Goal: Transaction & Acquisition: Purchase product/service

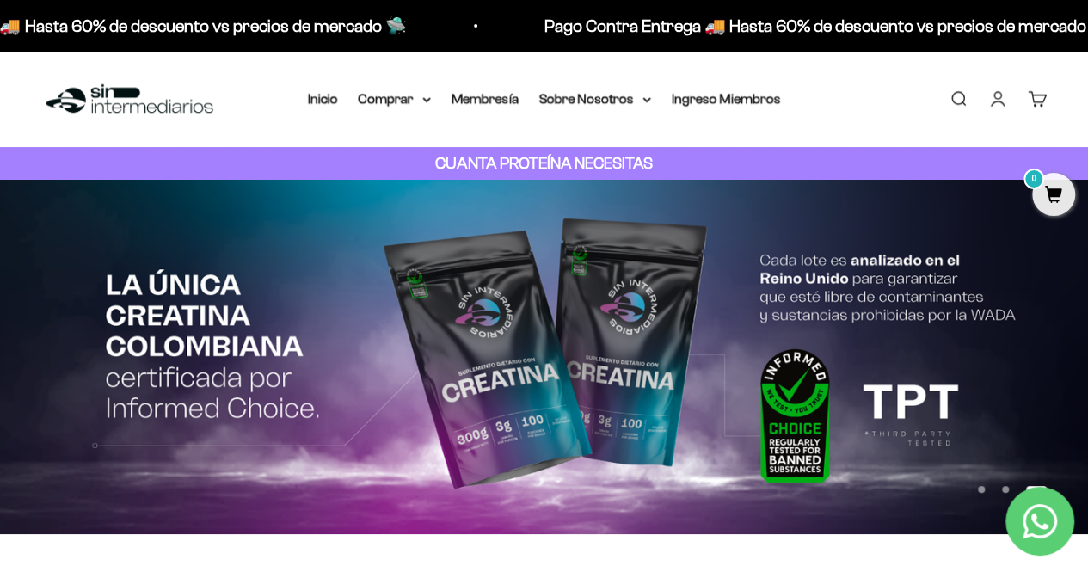
drag, startPoint x: 1096, startPoint y: 52, endPoint x: 1083, endPoint y: 33, distance: 23.6
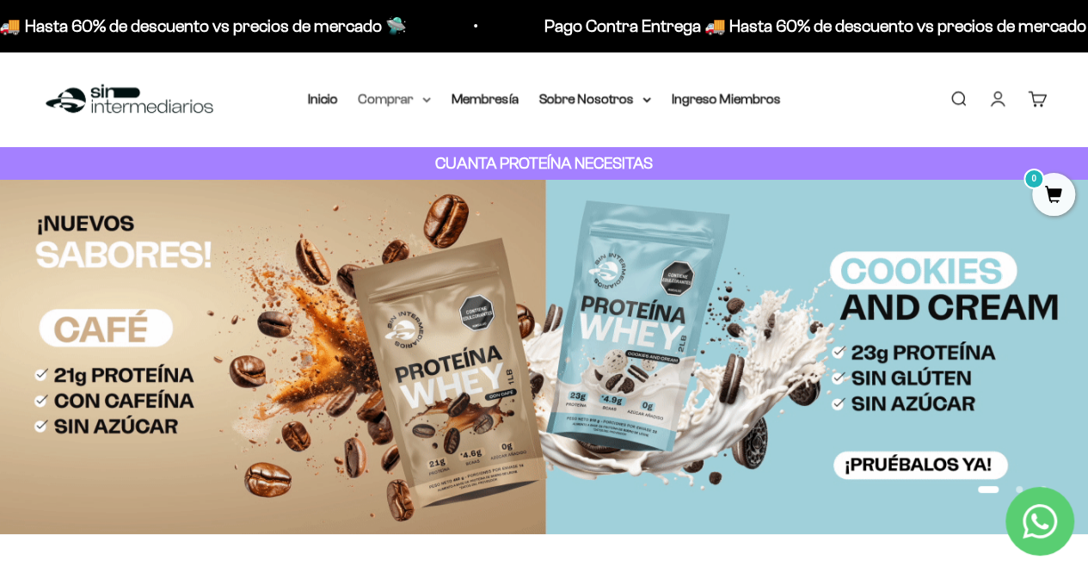
click at [388, 100] on summary "Comprar" at bounding box center [395, 99] width 72 height 22
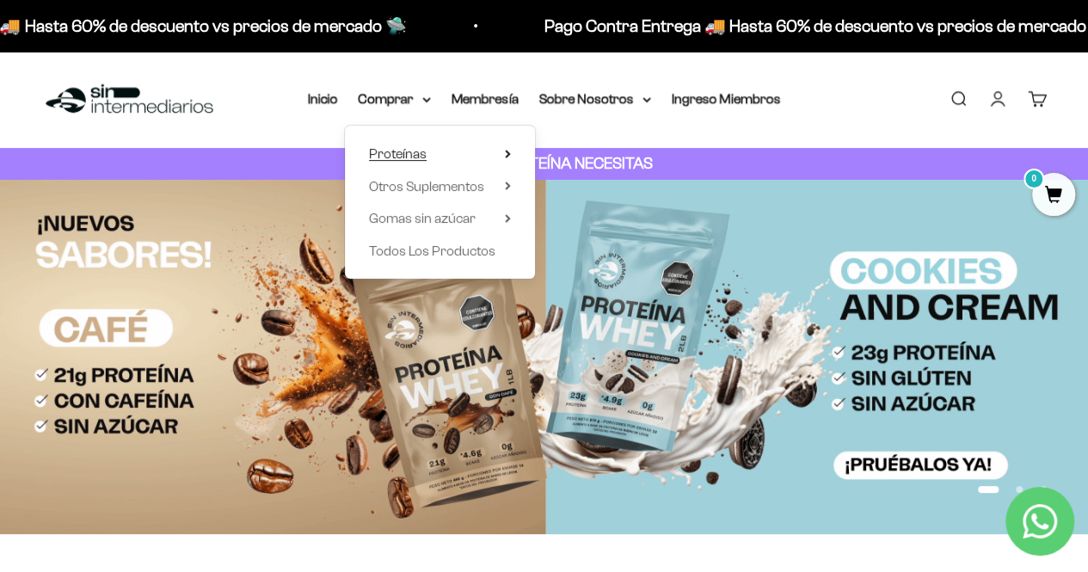
click at [441, 149] on summary "Proteínas" at bounding box center [440, 154] width 142 height 22
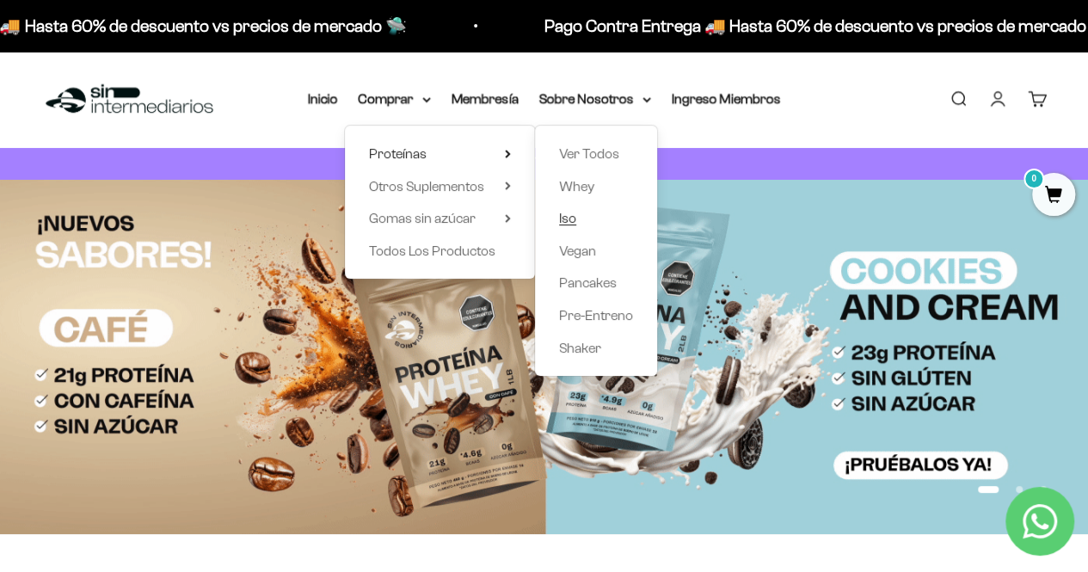
click at [563, 221] on span "Iso" at bounding box center [567, 218] width 17 height 15
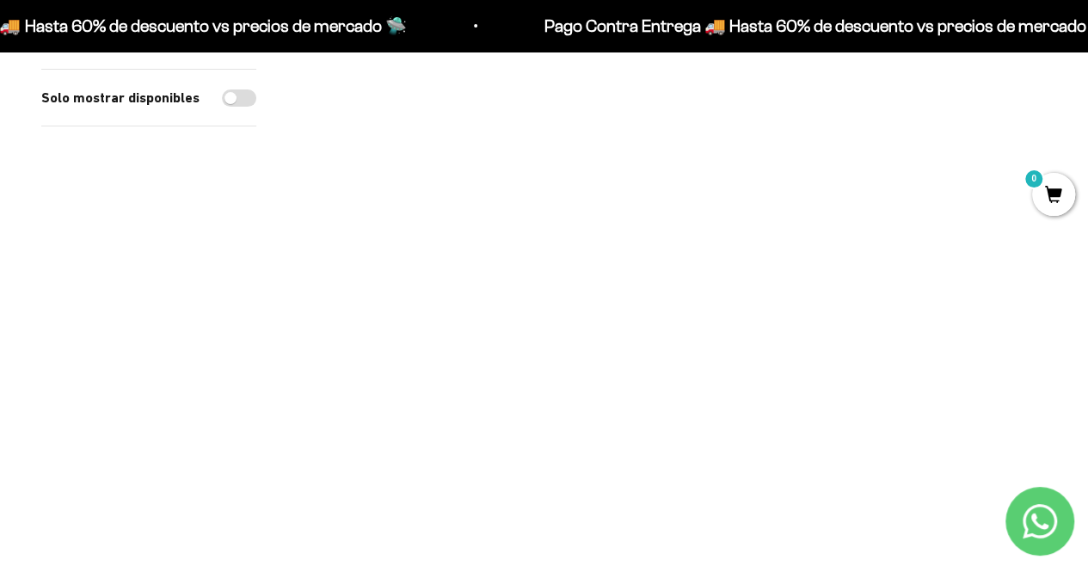
scroll to position [191, 0]
click at [449, 199] on img at bounding box center [416, 198] width 236 height 236
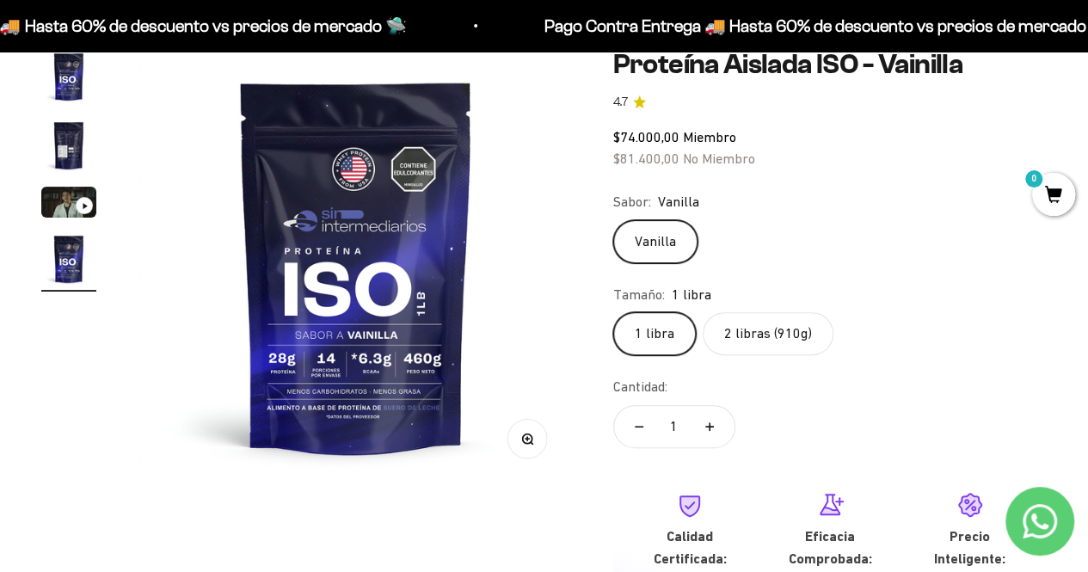
click at [59, 149] on img "Ir al artículo 2" at bounding box center [68, 145] width 55 height 55
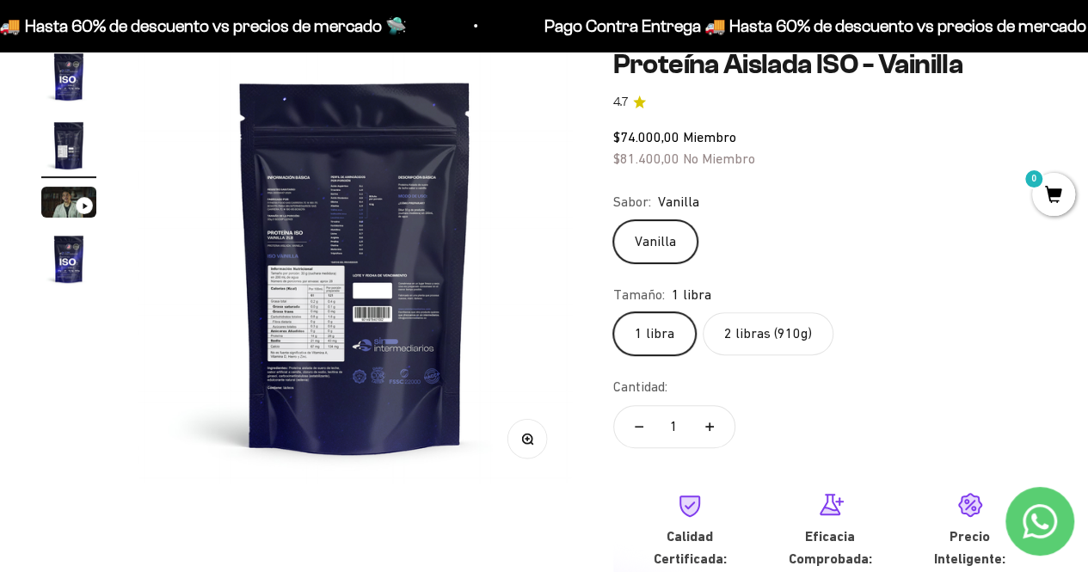
click at [62, 257] on img "Ir al artículo 4" at bounding box center [68, 258] width 55 height 55
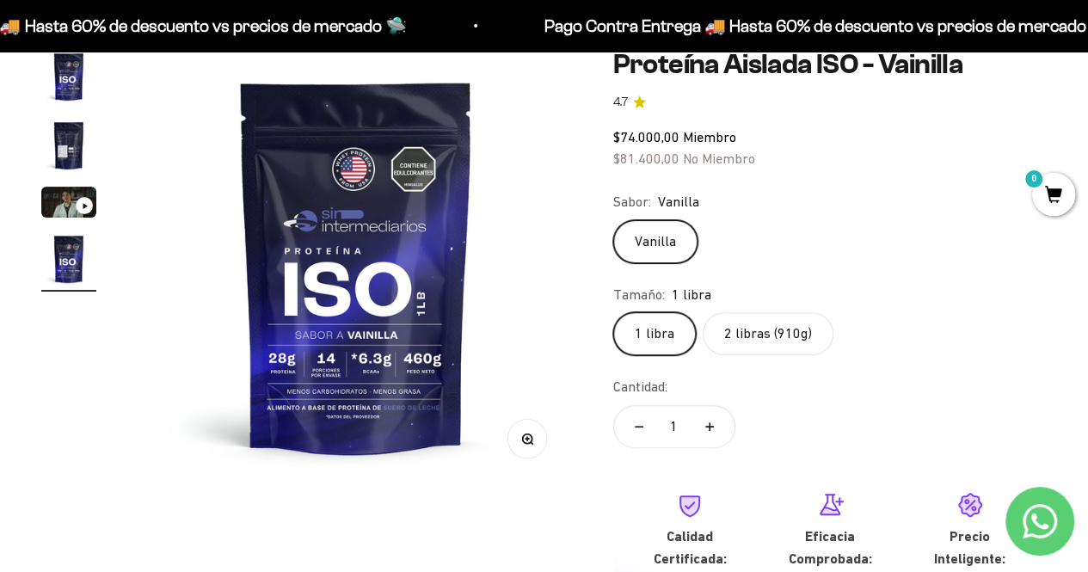
click at [317, 347] on img at bounding box center [356, 266] width 434 height 434
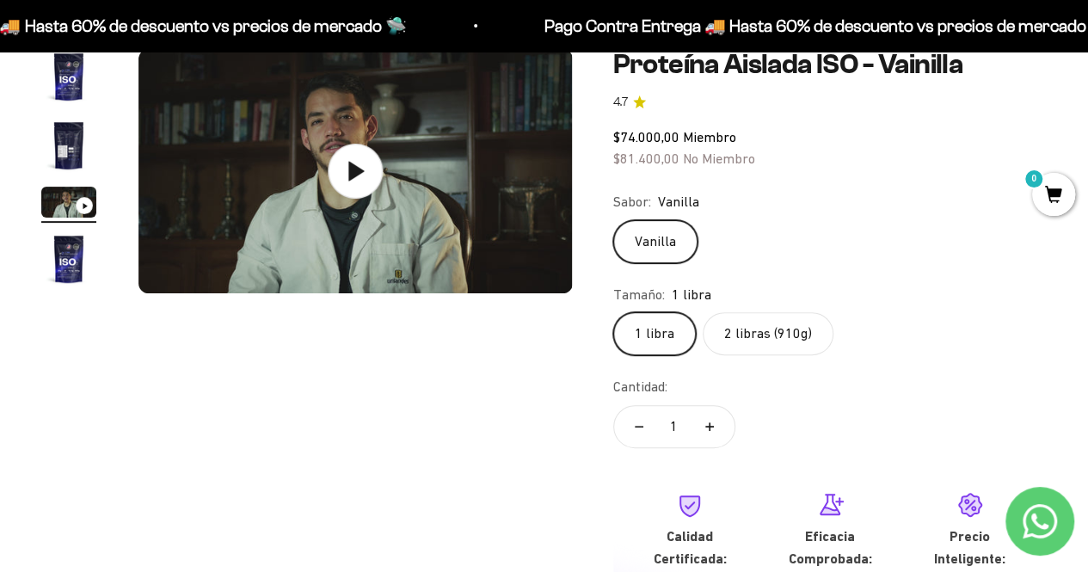
click at [66, 254] on img "Ir al artículo 4" at bounding box center [68, 258] width 55 height 55
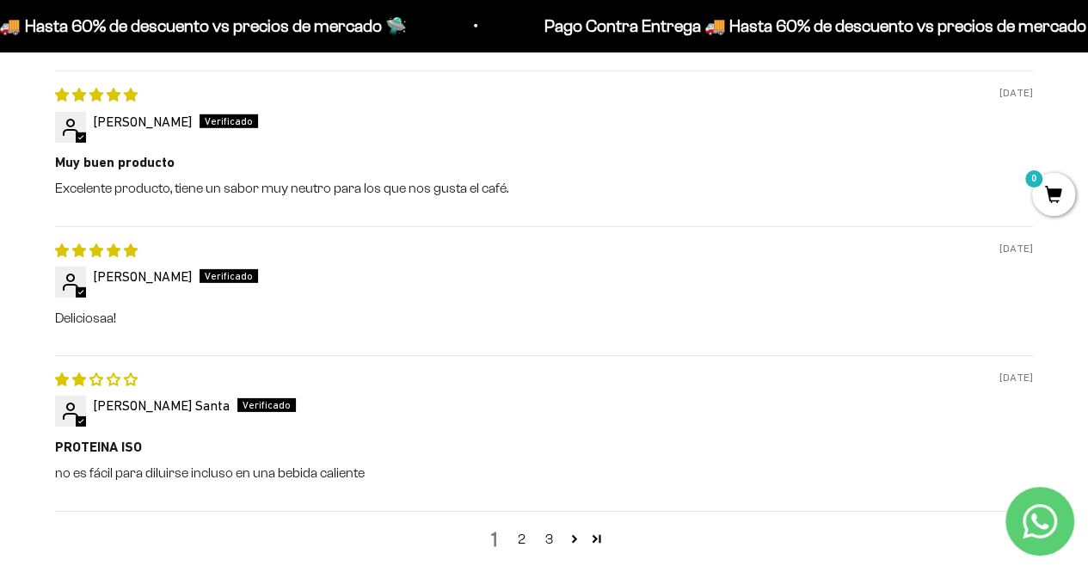
scroll to position [2549, 0]
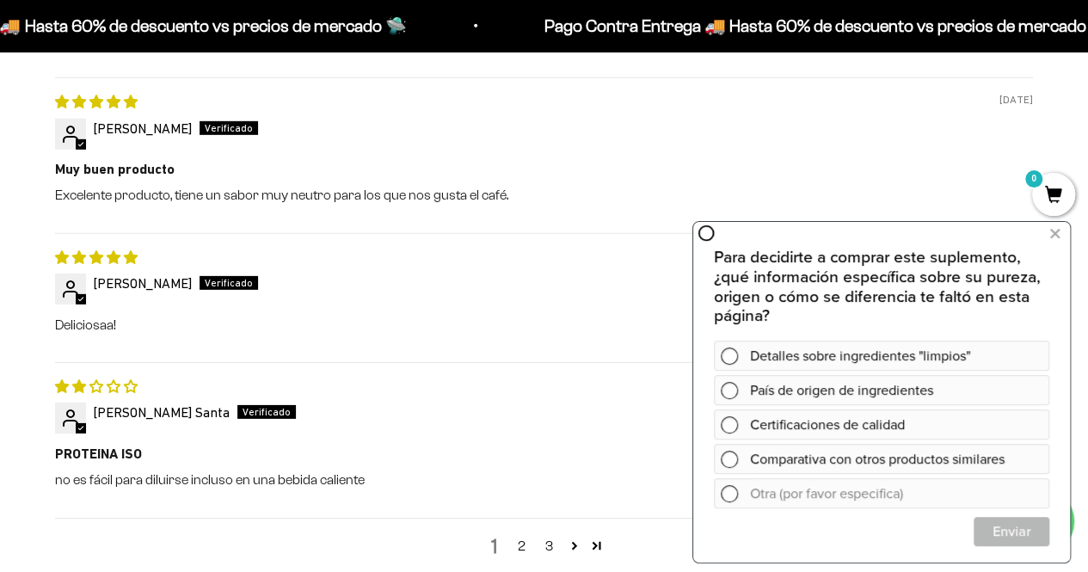
click at [515, 546] on link "2" at bounding box center [522, 546] width 28 height 21
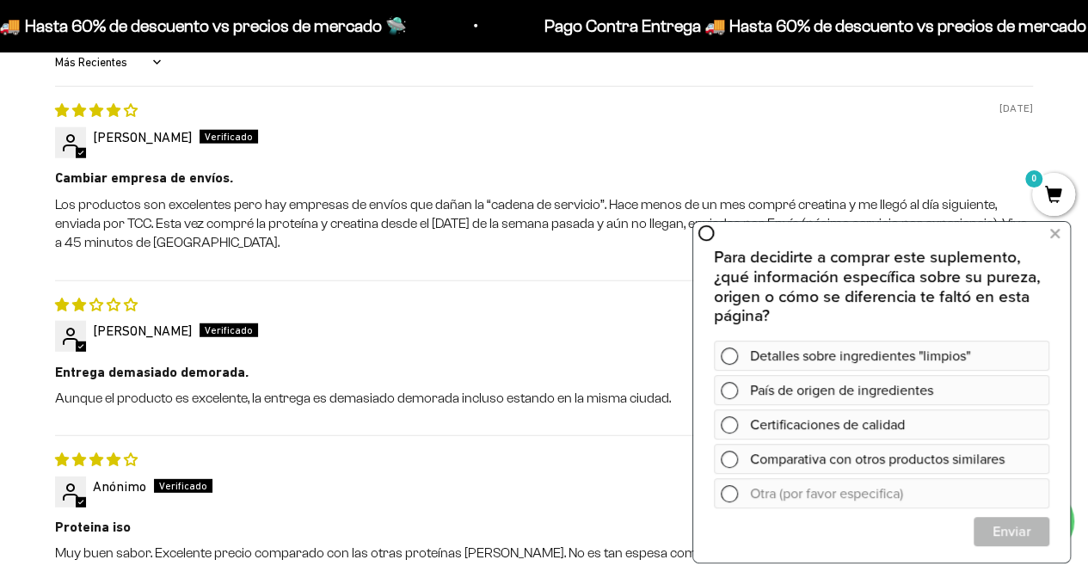
scroll to position [2106, 0]
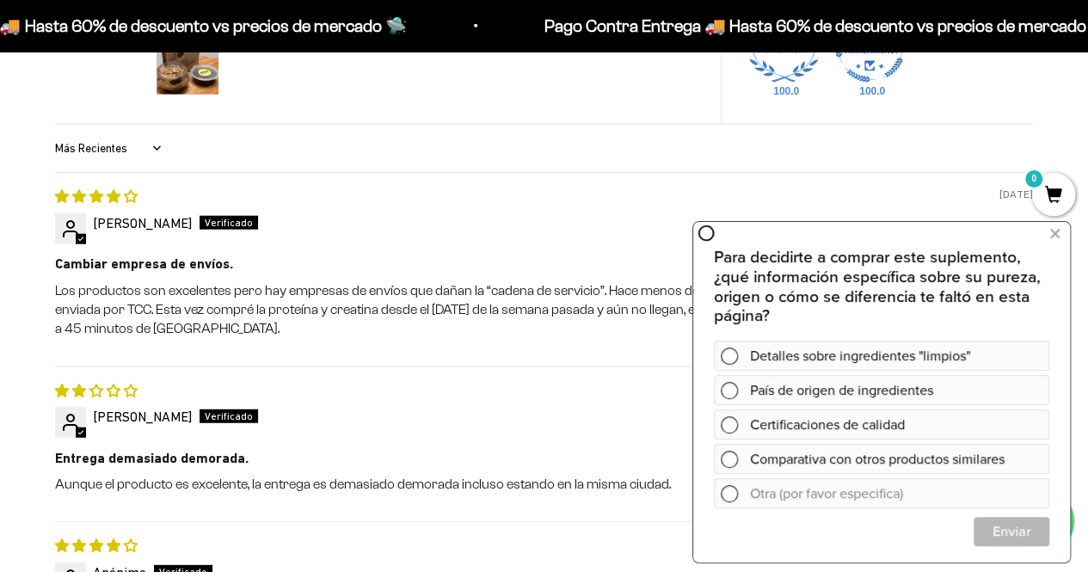
click at [553, 290] on p "Los productos son excelentes pero hay empresas de envíos que dañan la “cadena d…" at bounding box center [544, 310] width 978 height 58
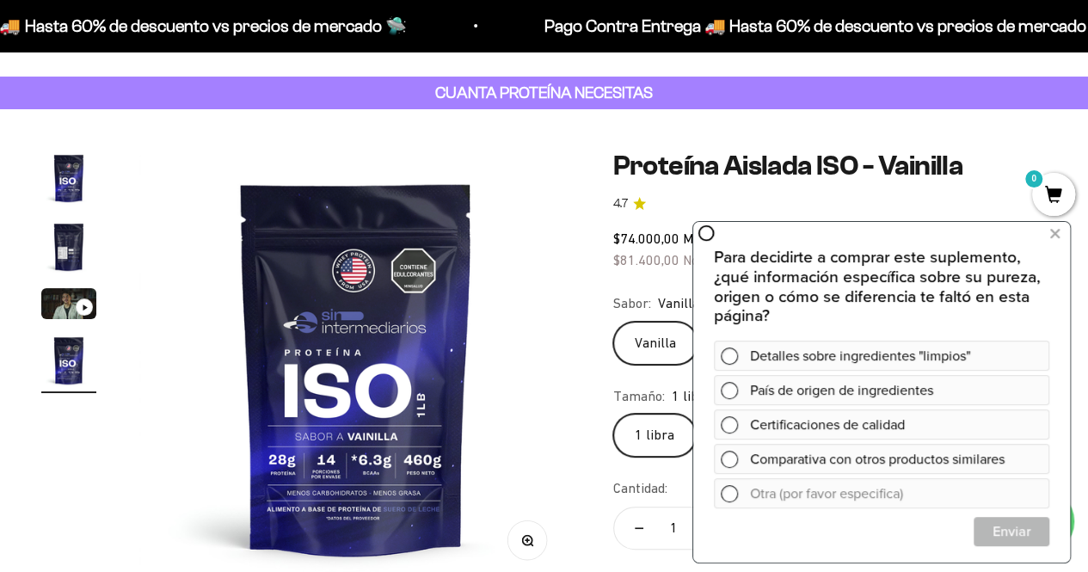
scroll to position [58, 0]
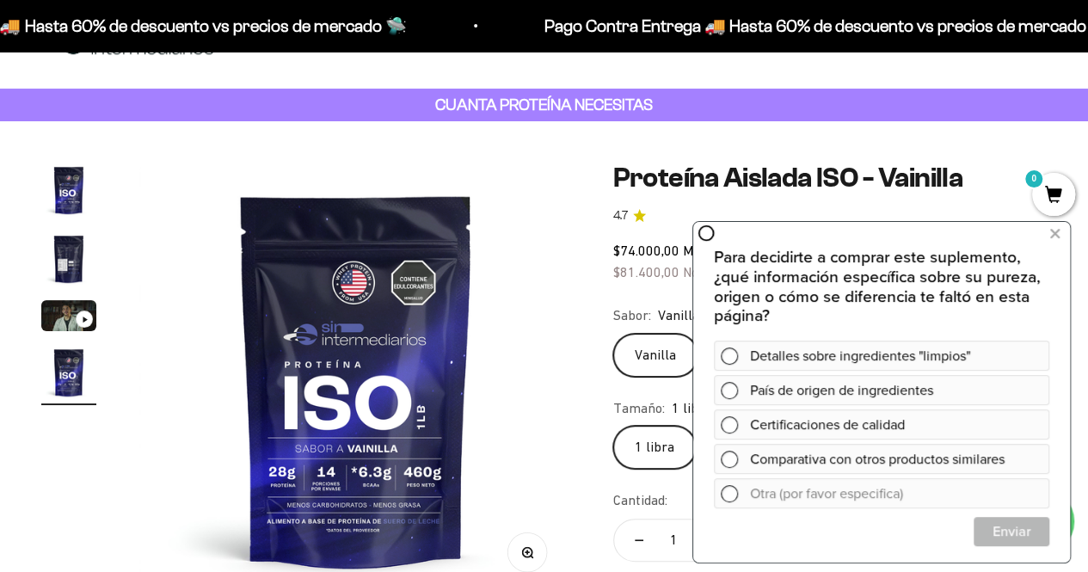
click at [705, 238] on icon at bounding box center [706, 232] width 17 height 17
click at [58, 378] on img "Ir al artículo 4" at bounding box center [68, 372] width 55 height 55
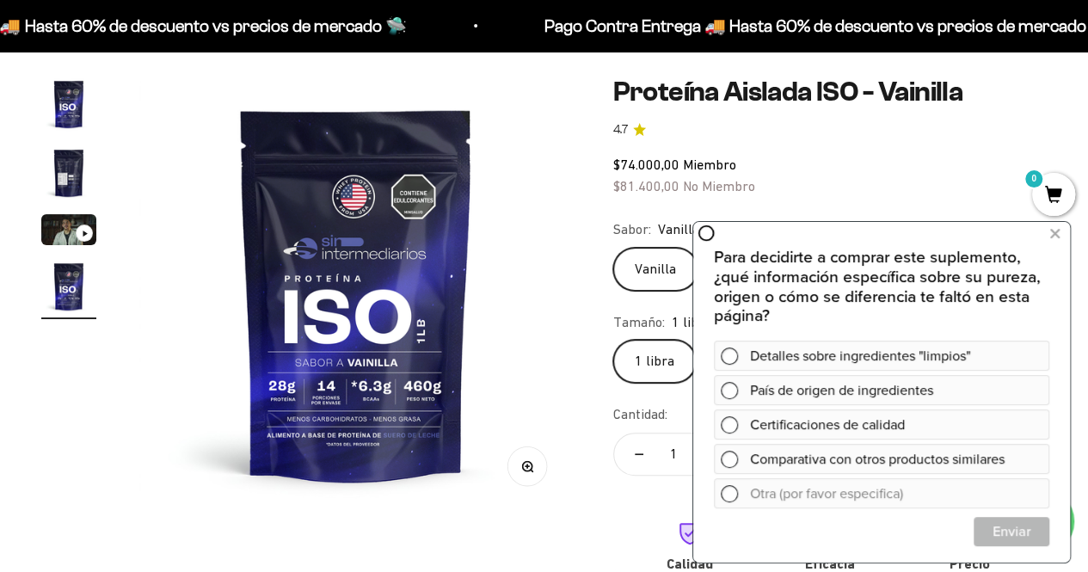
click at [60, 173] on img "Ir al artículo 2" at bounding box center [68, 172] width 55 height 55
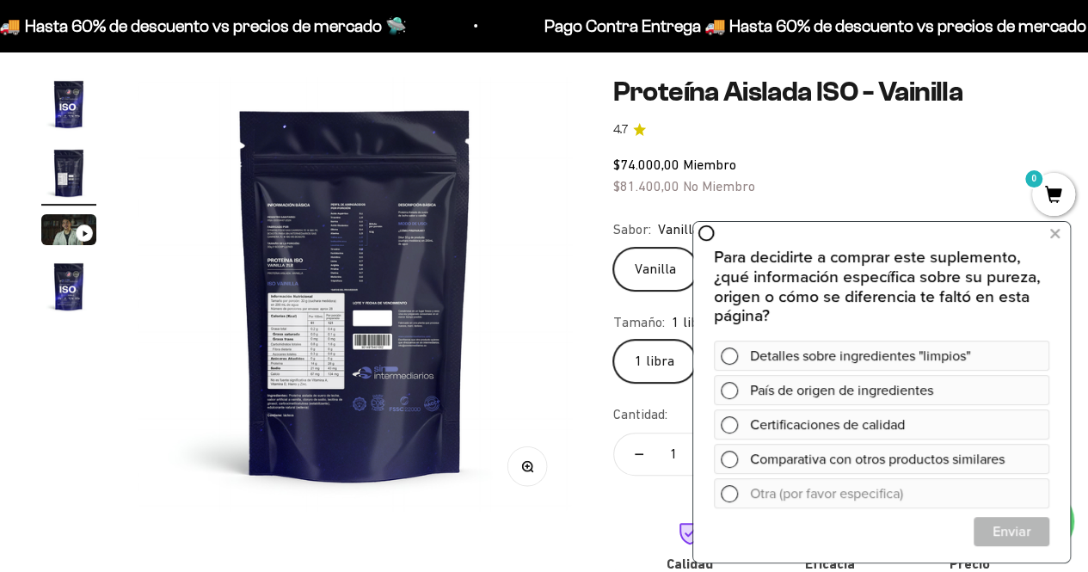
click at [531, 465] on circle "button" at bounding box center [526, 465] width 9 height 9
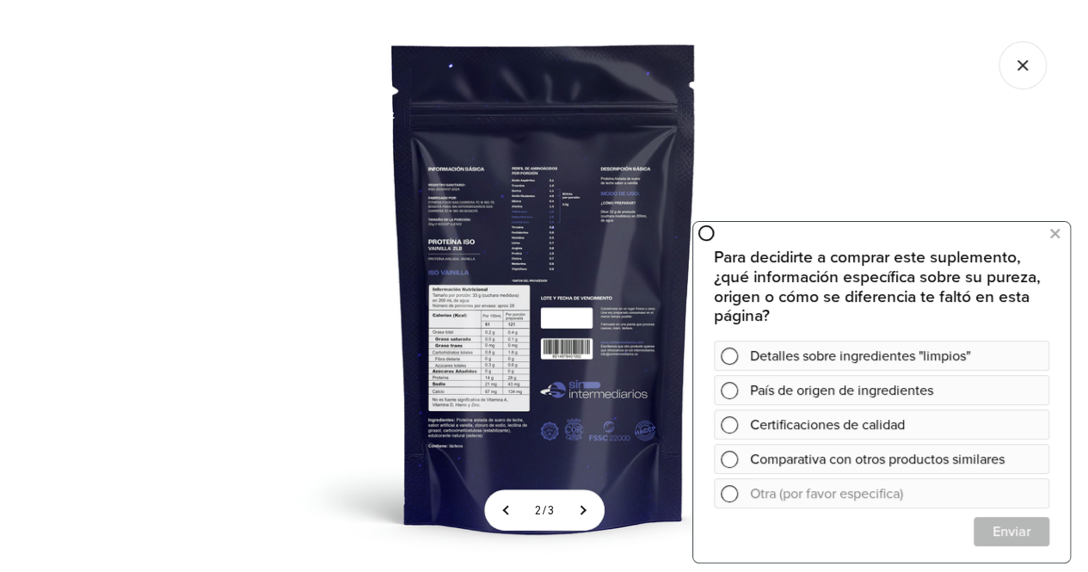
click at [499, 362] on img at bounding box center [544, 286] width 572 height 572
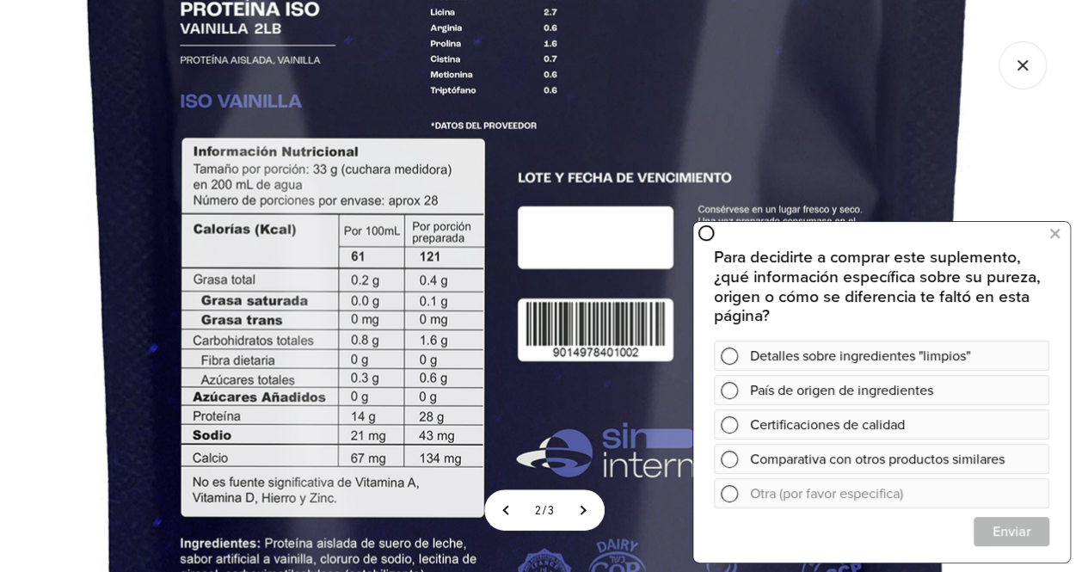
click at [373, 314] on img at bounding box center [528, 142] width 1716 height 1716
click at [1052, 235] on icon at bounding box center [1054, 233] width 9 height 22
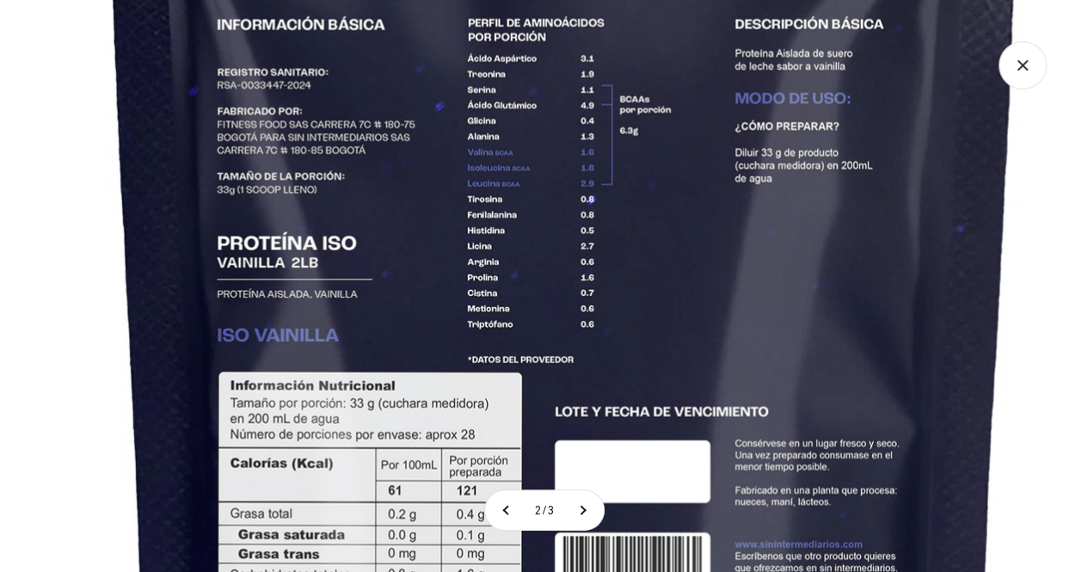
click at [796, 571] on img at bounding box center [565, 375] width 1716 height 1716
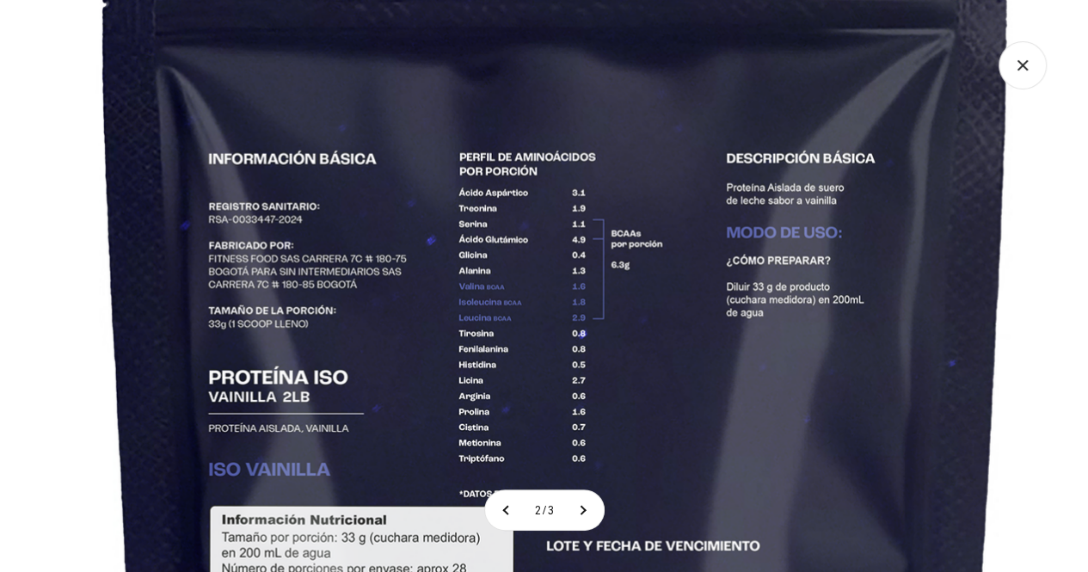
click at [618, 367] on img at bounding box center [556, 510] width 1716 height 1716
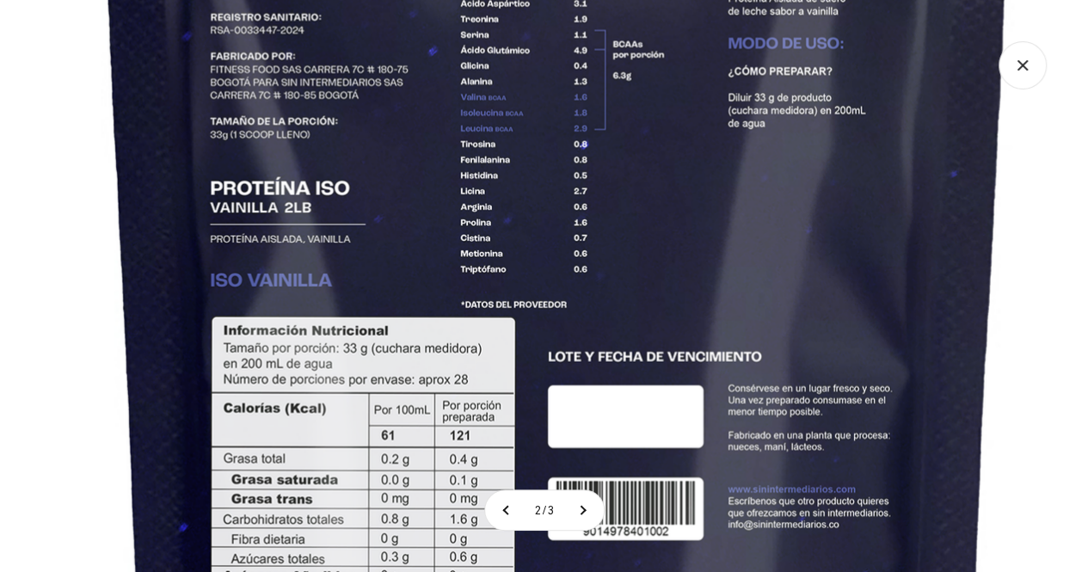
click at [575, 253] on img at bounding box center [558, 320] width 1716 height 1716
click at [560, 240] on img at bounding box center [558, 320] width 1716 height 1716
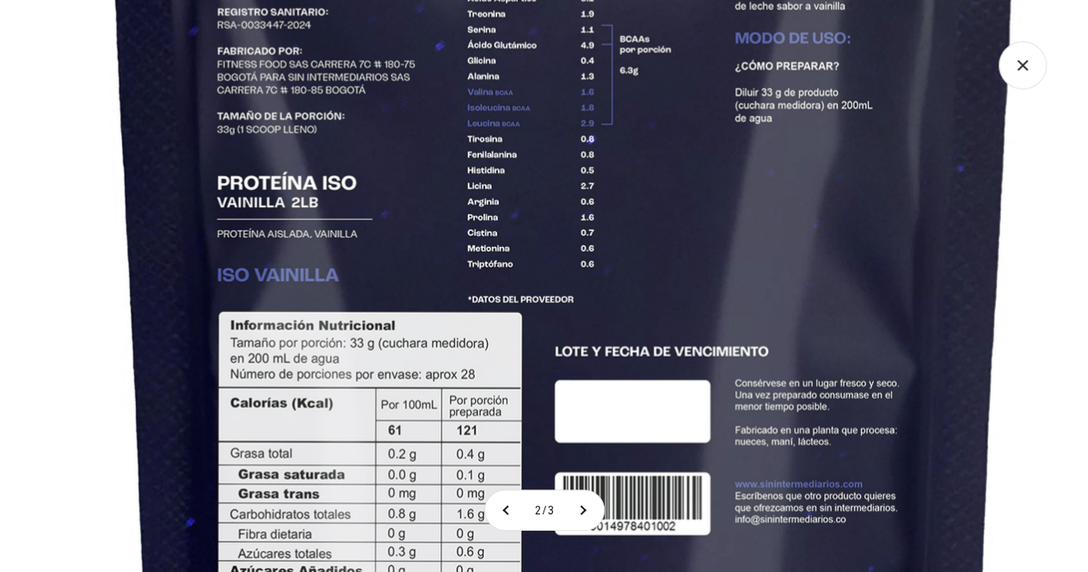
click at [698, 240] on img at bounding box center [565, 315] width 1716 height 1716
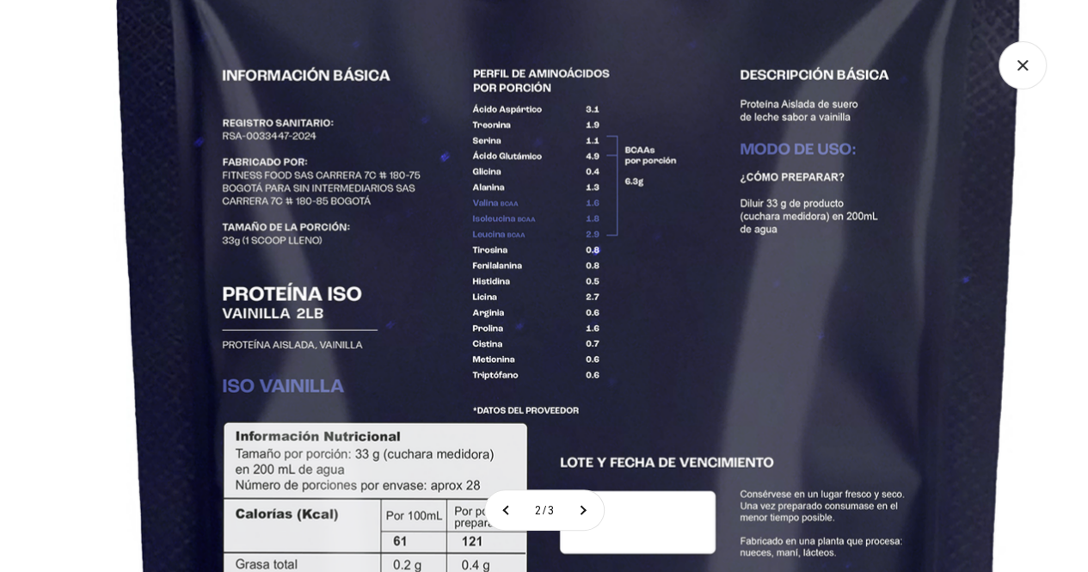
click at [788, 237] on img at bounding box center [570, 426] width 1716 height 1716
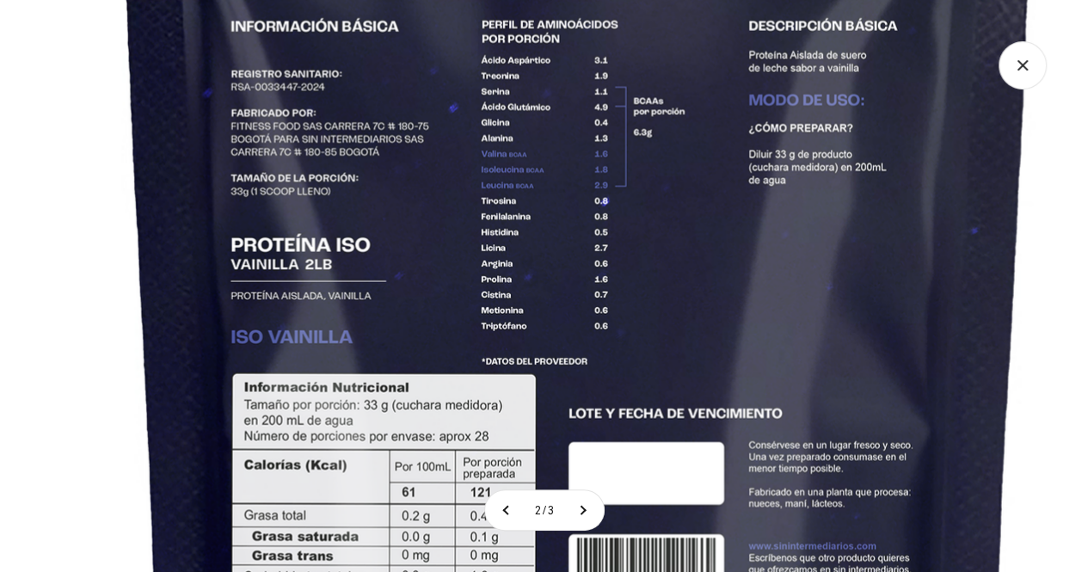
click at [485, 209] on img at bounding box center [578, 377] width 1716 height 1716
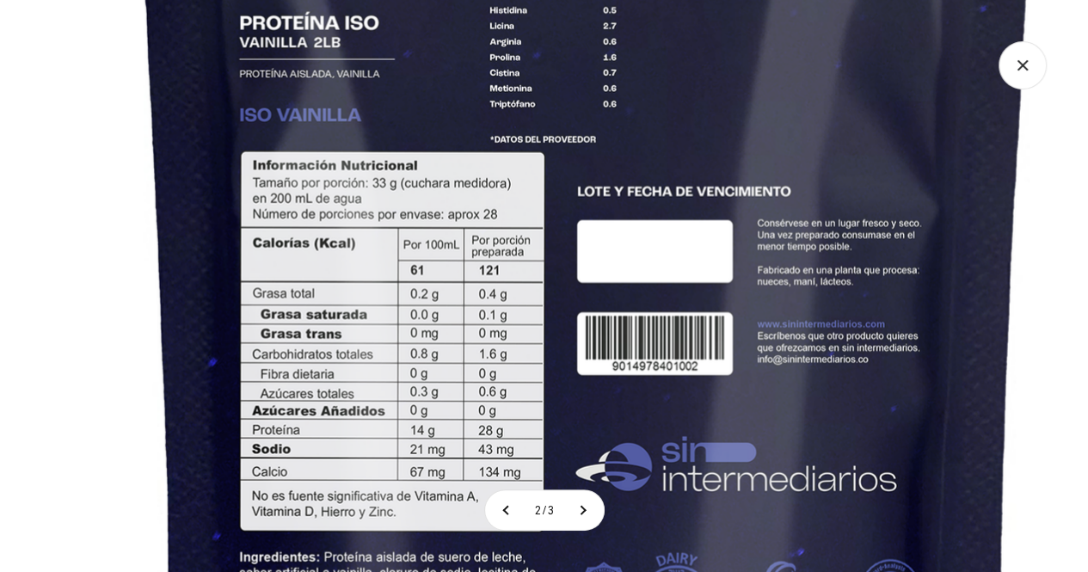
click at [507, 138] on img at bounding box center [587, 155] width 1716 height 1716
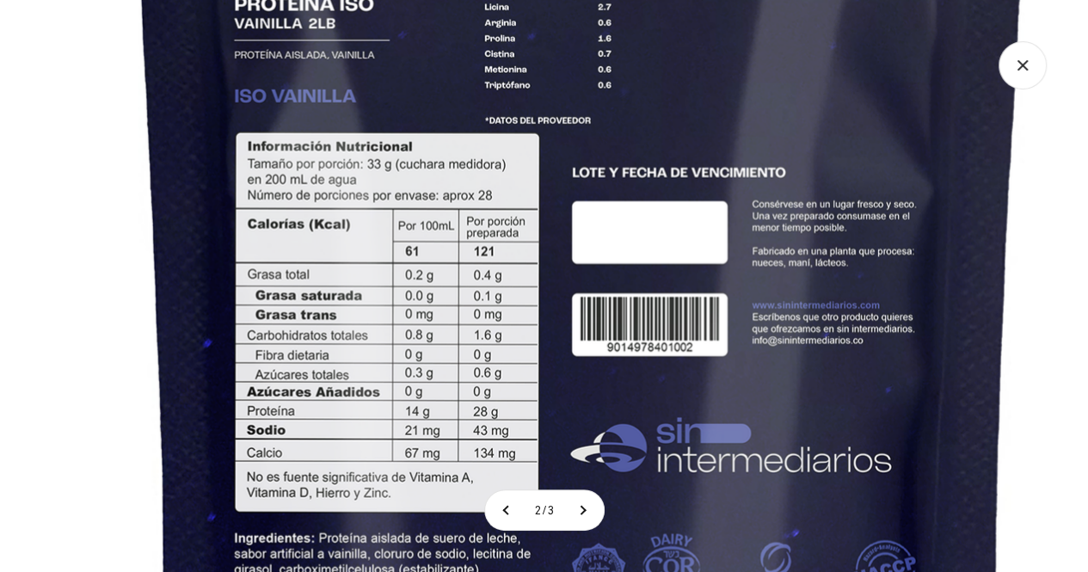
click at [499, 195] on img at bounding box center [582, 136] width 1716 height 1716
click at [939, 163] on img at bounding box center [582, 136] width 1716 height 1716
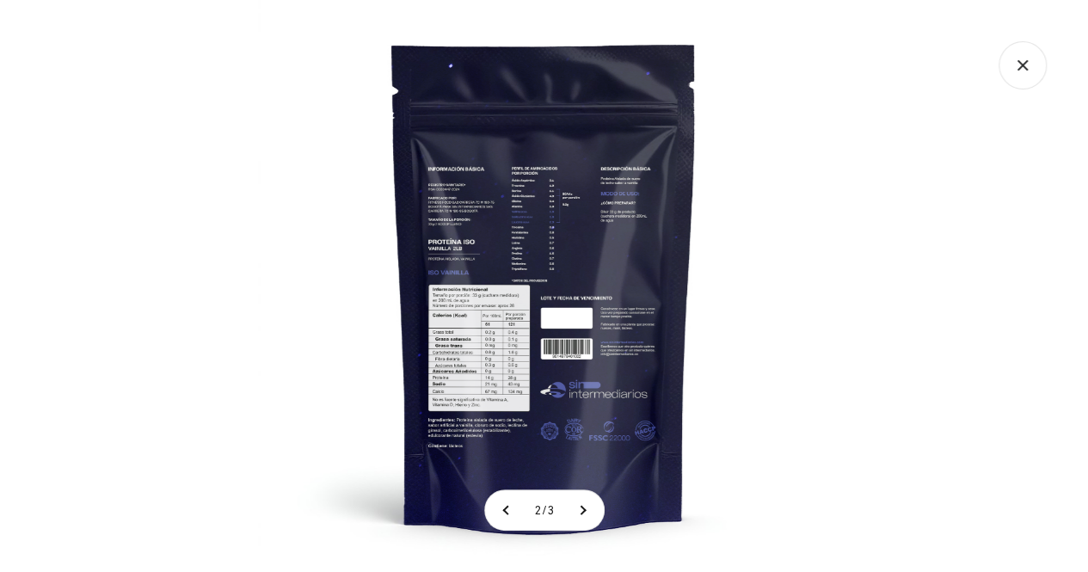
click at [1019, 65] on icon "Cerrar galería" at bounding box center [1023, 65] width 48 height 48
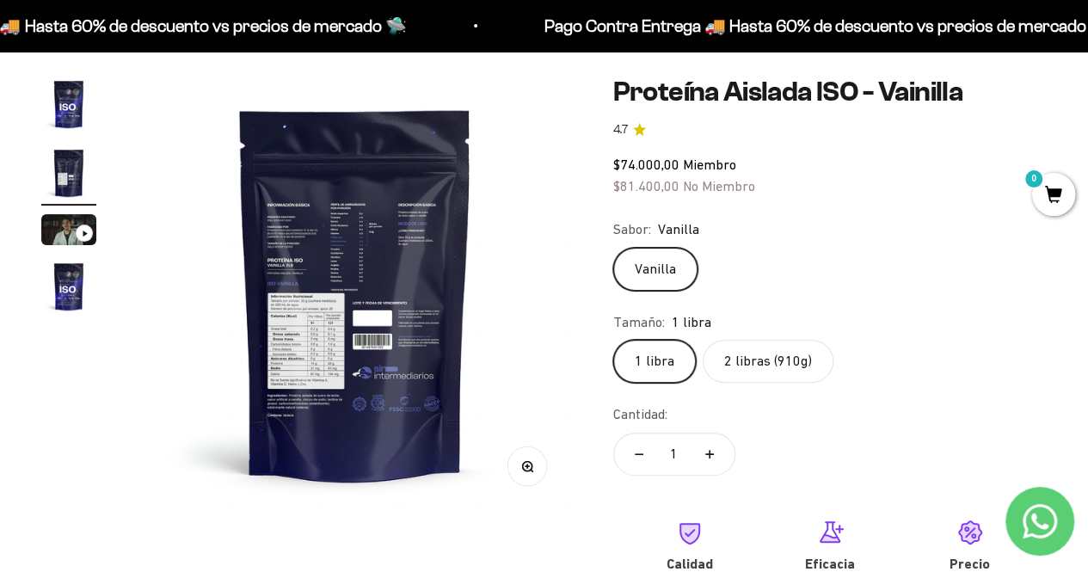
click at [741, 345] on label "2 libras (910g)" at bounding box center [768, 361] width 131 height 43
click at [613, 340] on input "2 libras (910g)" at bounding box center [612, 339] width 1 height 1
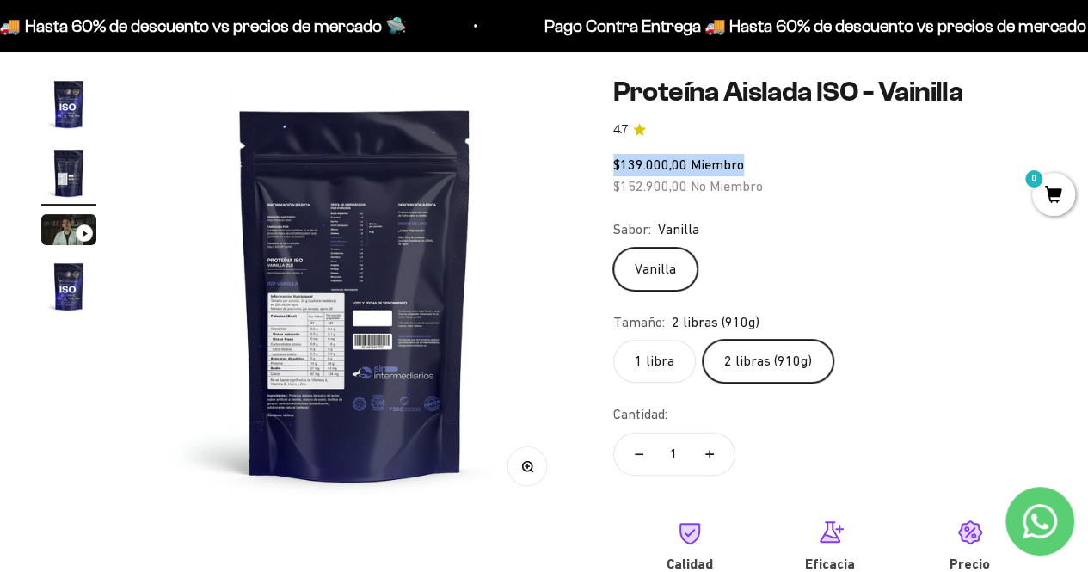
drag, startPoint x: 756, startPoint y: 163, endPoint x: 747, endPoint y: 171, distance: 12.8
click at [747, 171] on div "$139.000,00 Miembro $152.900,00 No Miembro" at bounding box center [829, 176] width 433 height 44
